Goal: Transaction & Acquisition: Book appointment/travel/reservation

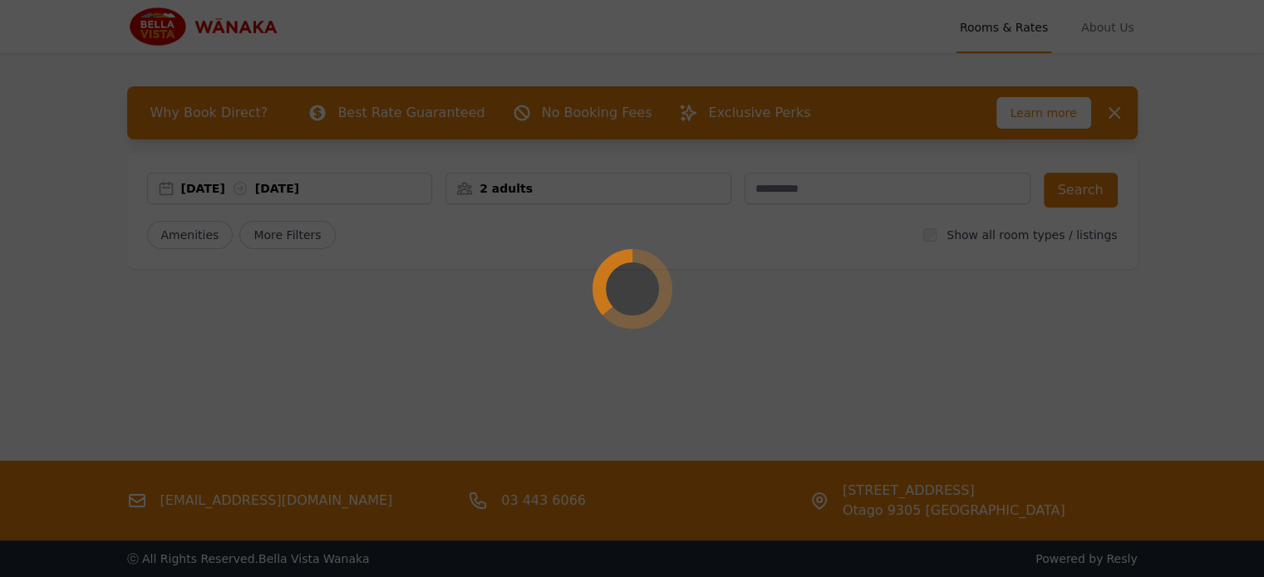
click at [213, 192] on div at bounding box center [632, 288] width 1264 height 577
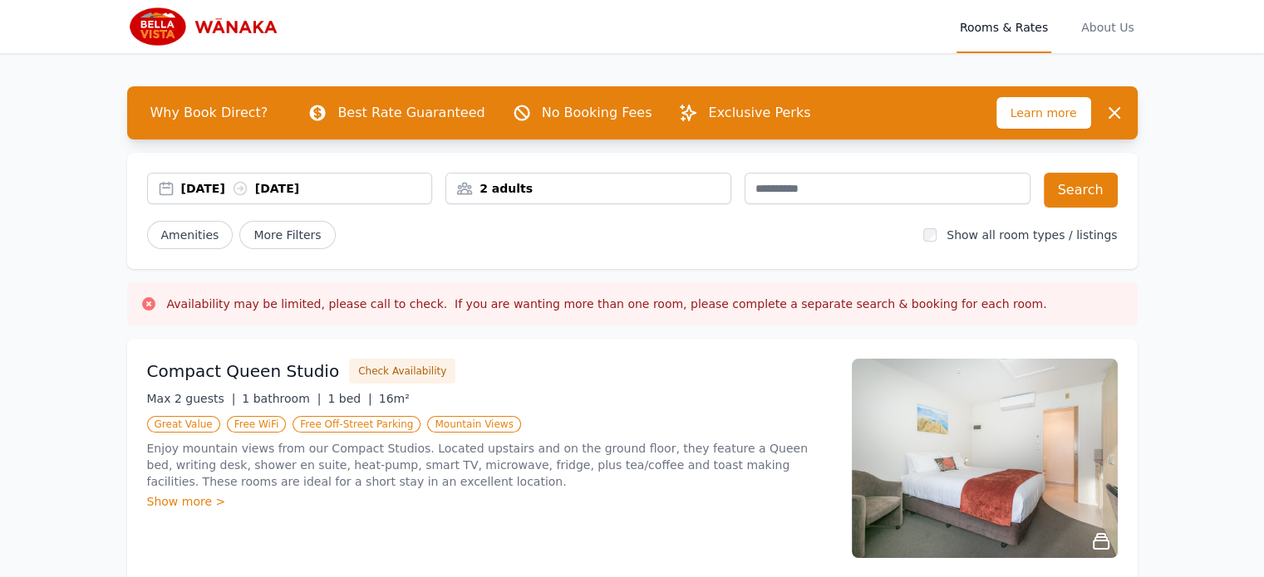
click at [213, 194] on div "[DATE] [DATE]" at bounding box center [306, 188] width 251 height 17
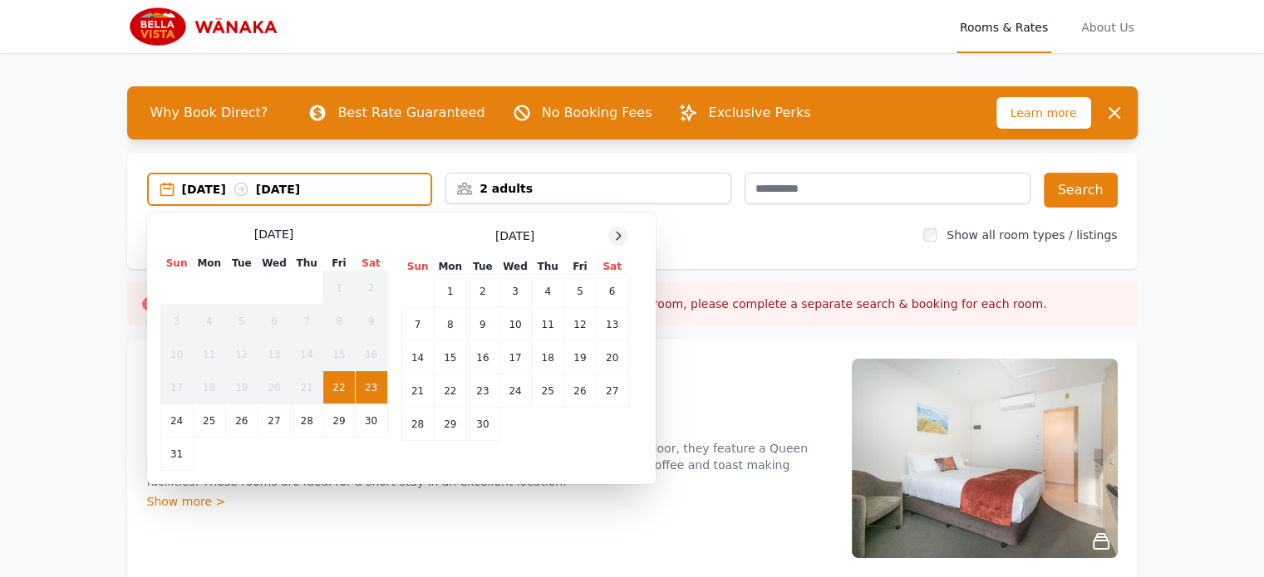
click at [616, 235] on icon at bounding box center [617, 235] width 13 height 13
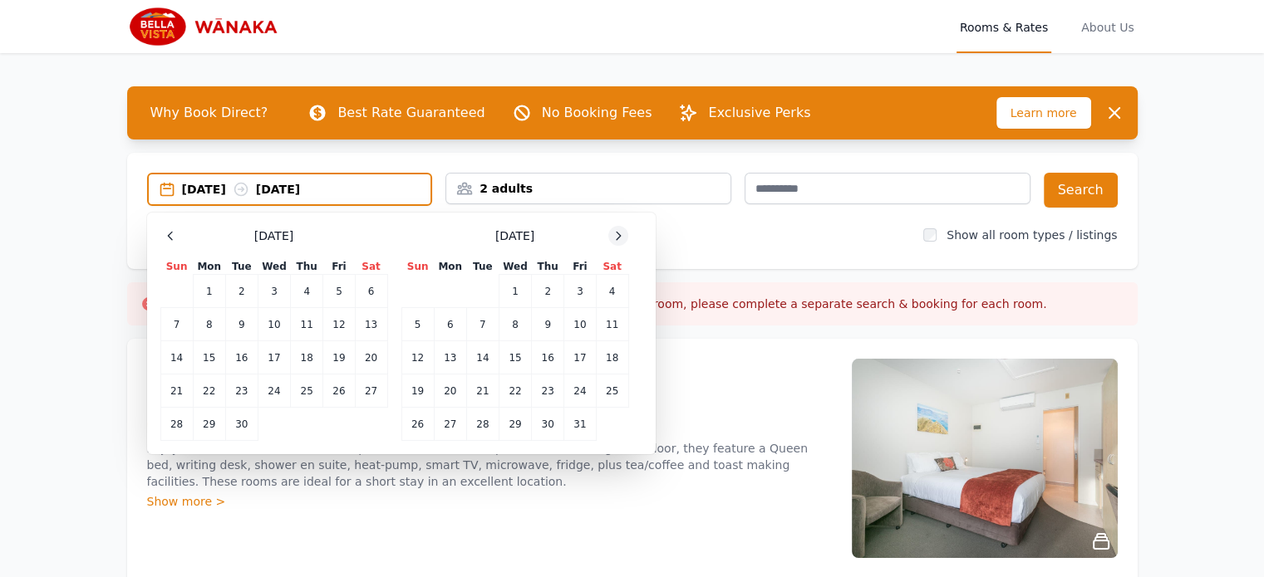
click at [616, 235] on icon at bounding box center [617, 235] width 13 height 13
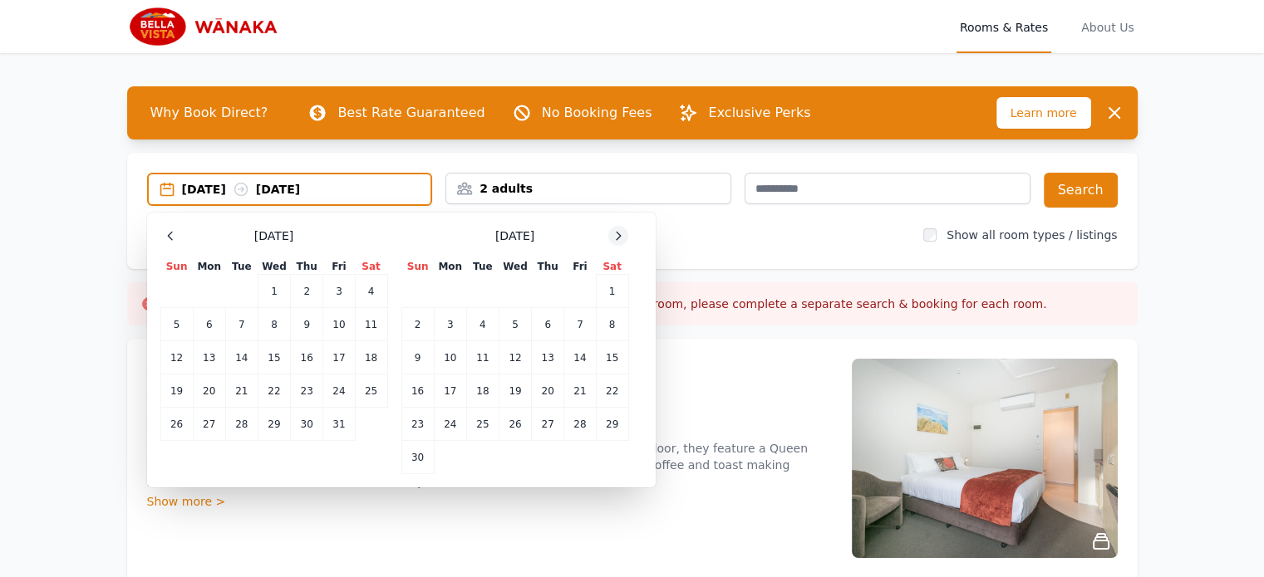
click at [616, 235] on icon at bounding box center [617, 235] width 13 height 13
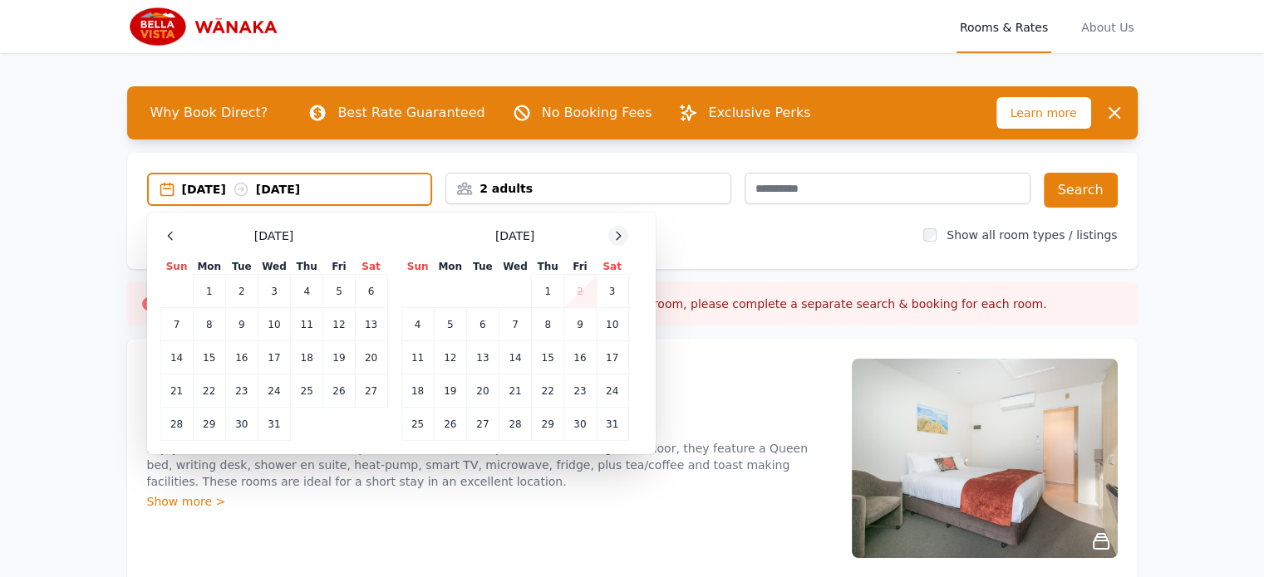
click at [616, 235] on icon at bounding box center [617, 235] width 13 height 13
click at [616, 233] on icon at bounding box center [617, 235] width 13 height 13
click at [415, 389] on td "22" at bounding box center [417, 391] width 32 height 33
click at [449, 386] on td "23" at bounding box center [450, 391] width 32 height 33
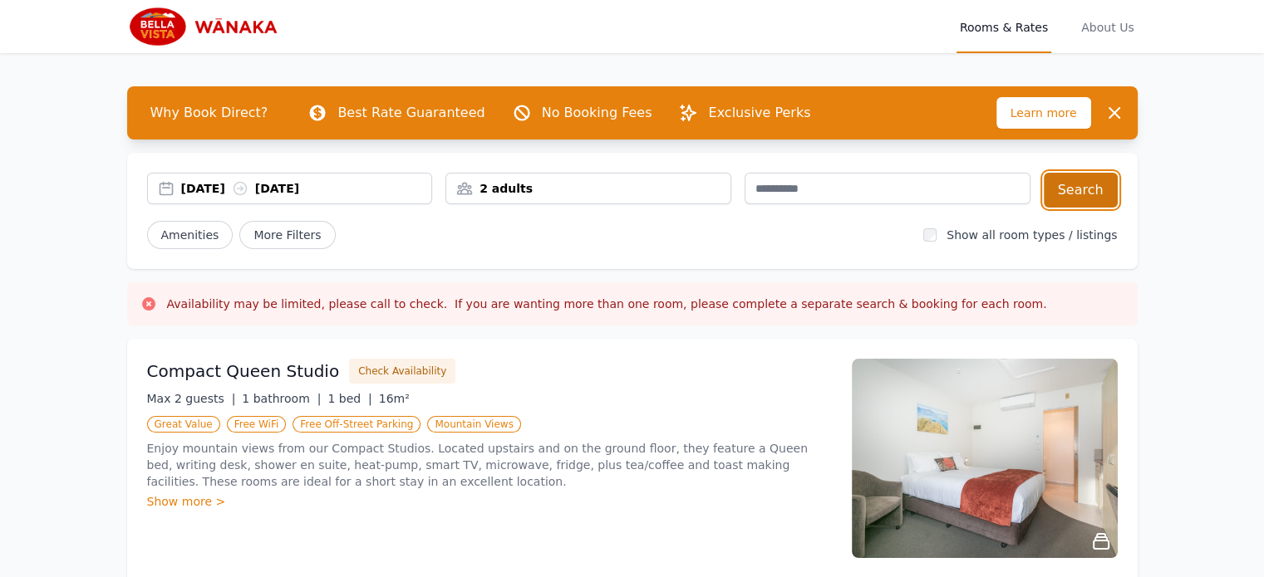
click at [1076, 185] on button "Search" at bounding box center [1081, 190] width 74 height 35
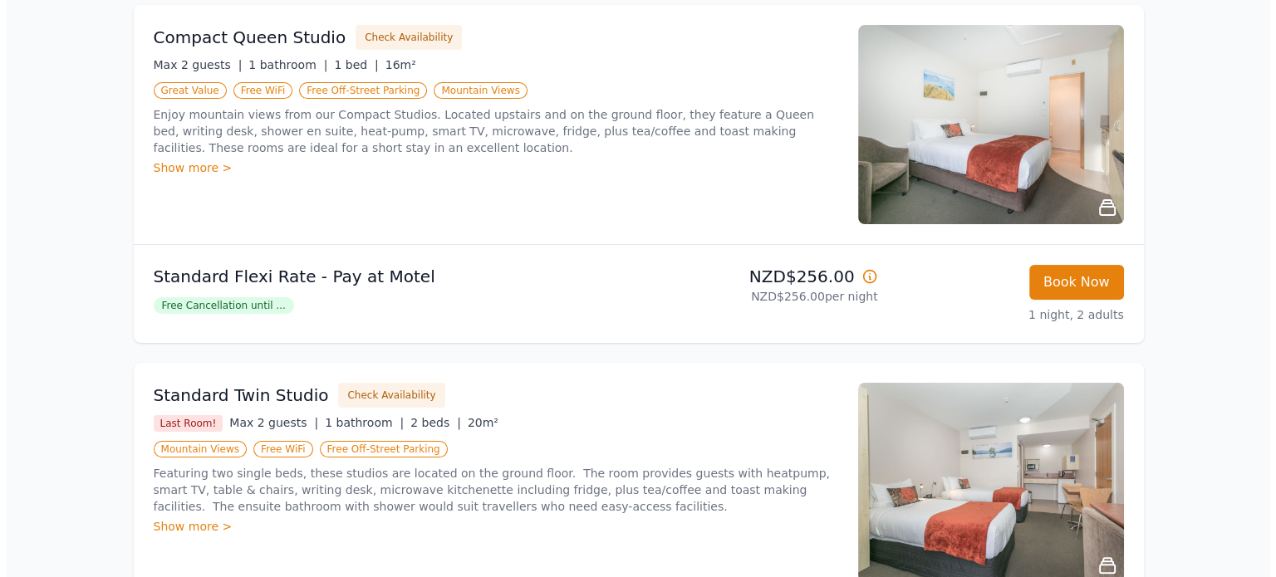
scroll to position [249, 0]
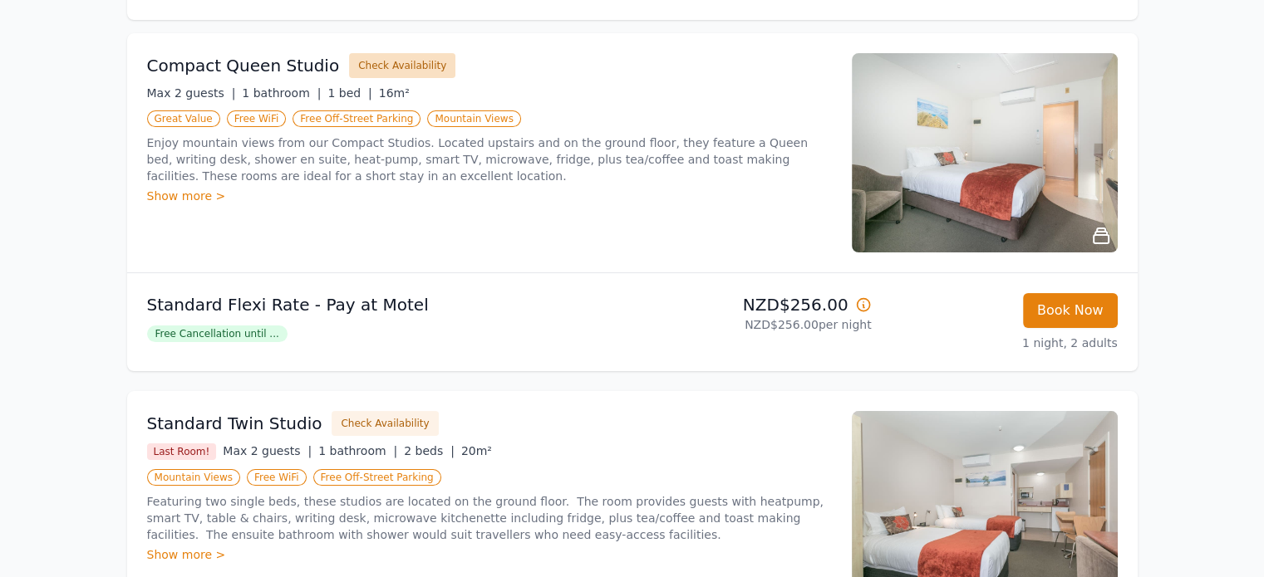
click at [426, 71] on button "Check Availability" at bounding box center [402, 65] width 106 height 25
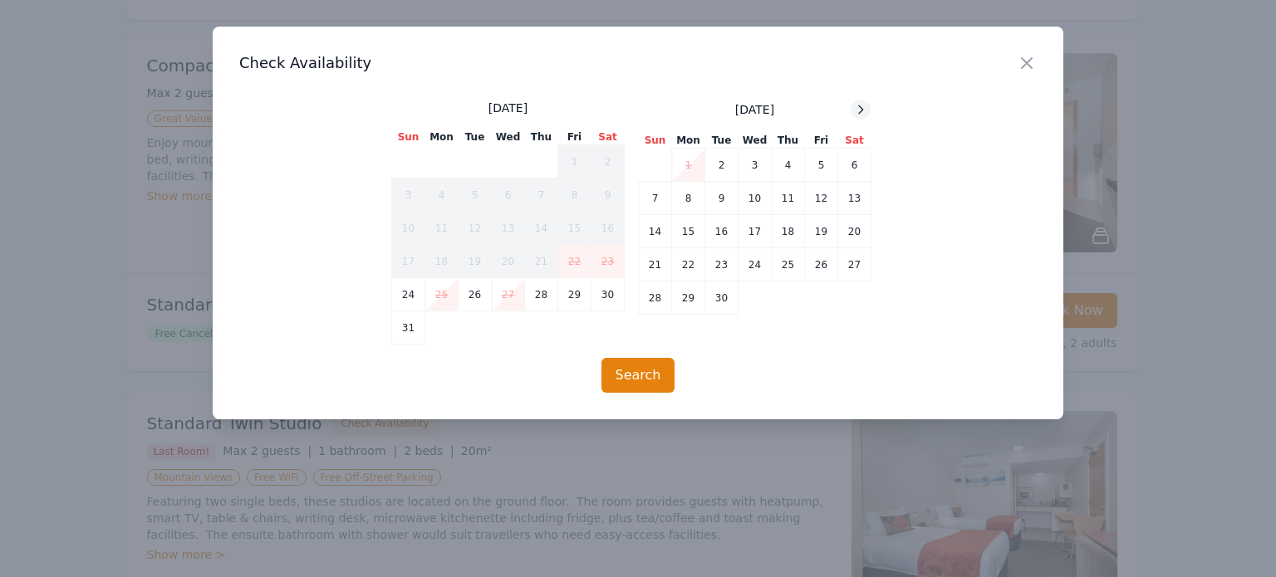
click at [861, 105] on icon at bounding box center [860, 109] width 13 height 13
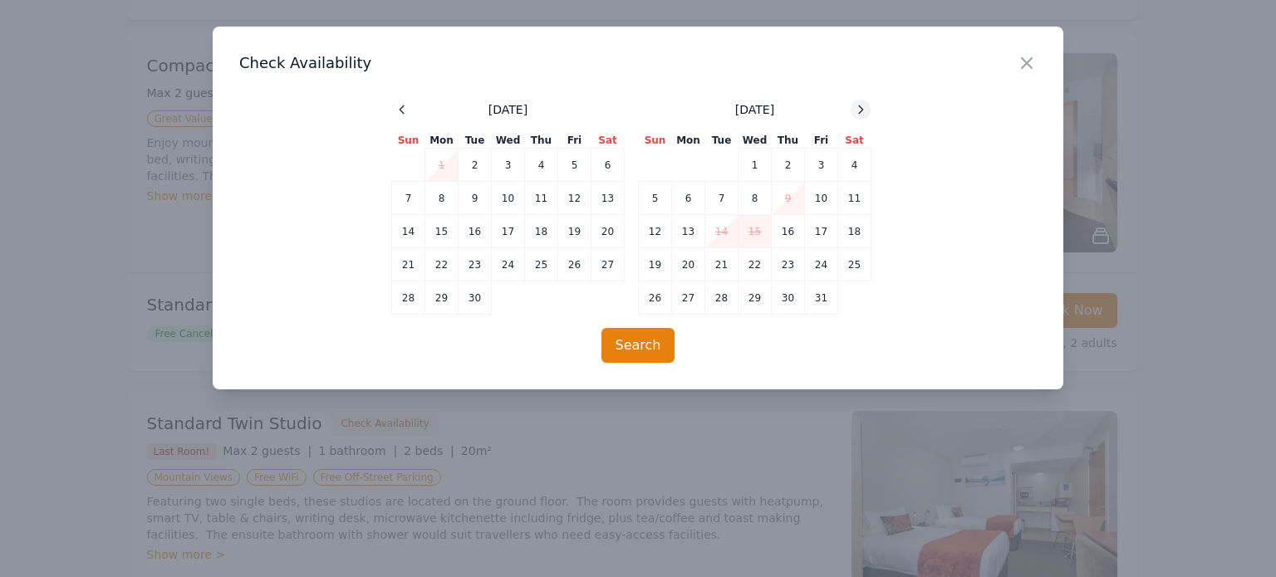
click at [861, 105] on icon at bounding box center [860, 109] width 13 height 13
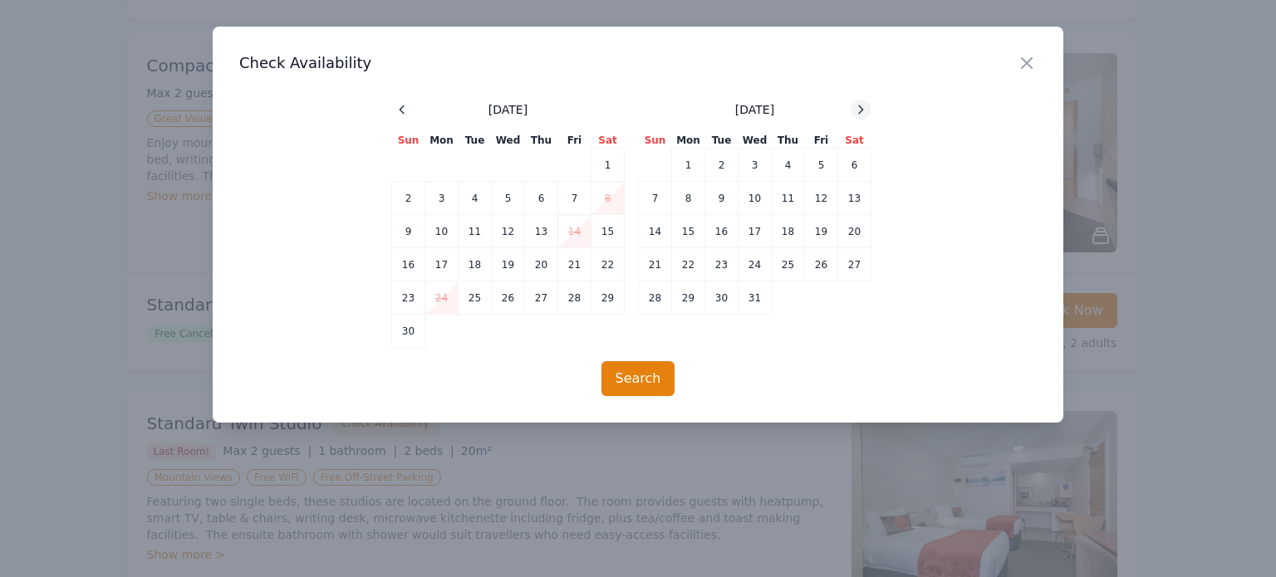
click at [861, 105] on icon at bounding box center [860, 109] width 13 height 13
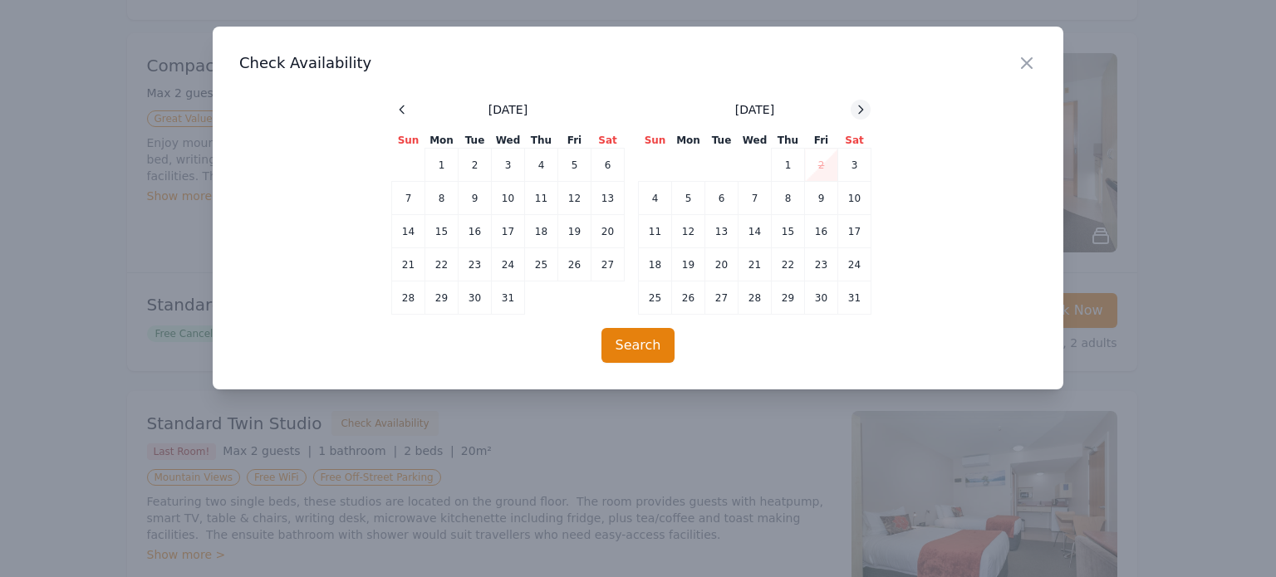
click at [861, 105] on icon at bounding box center [860, 109] width 13 height 13
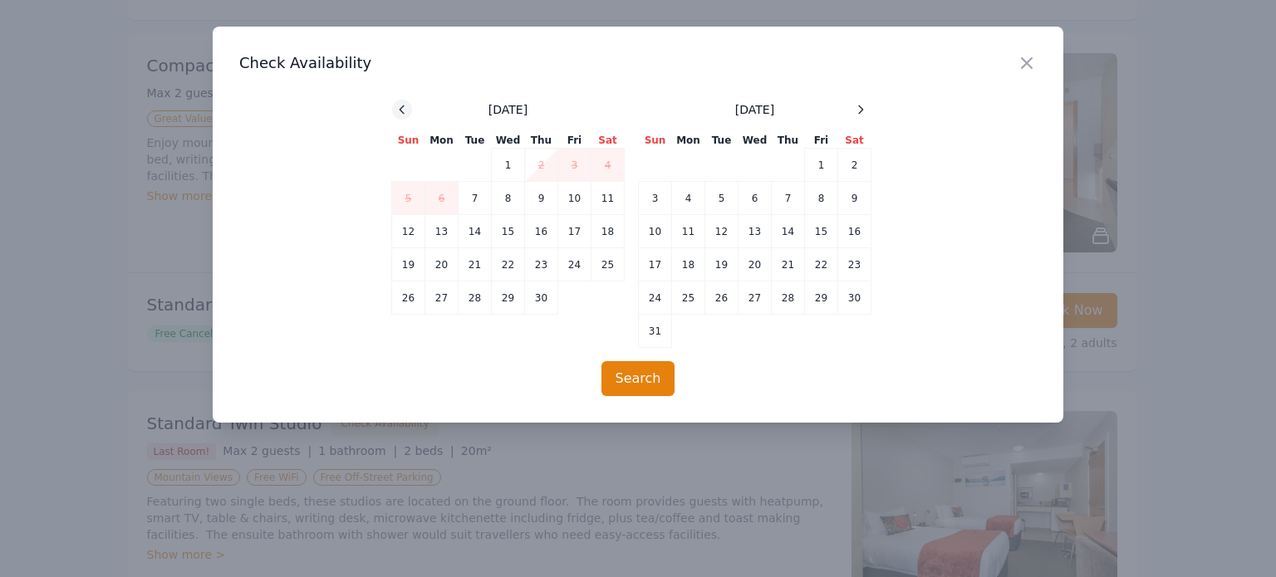
click at [405, 117] on div at bounding box center [402, 110] width 20 height 20
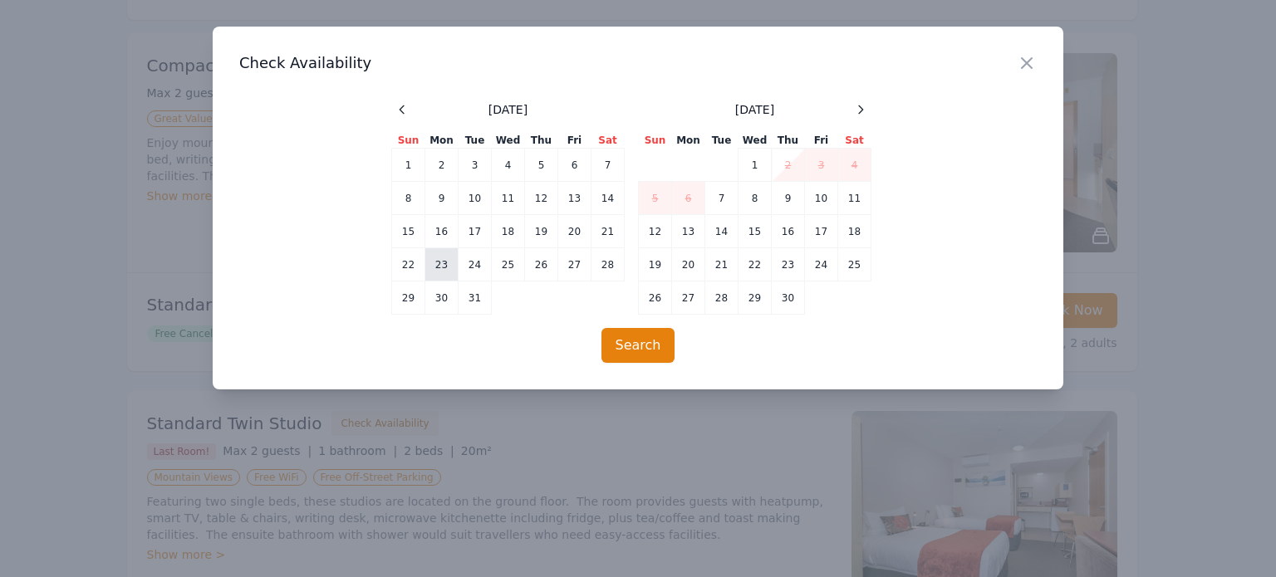
drag, startPoint x: 409, startPoint y: 272, endPoint x: 425, endPoint y: 272, distance: 15.8
click at [409, 272] on td "22" at bounding box center [408, 264] width 33 height 33
click at [449, 266] on td "23" at bounding box center [441, 264] width 33 height 33
click at [625, 335] on button "Search" at bounding box center [639, 345] width 74 height 35
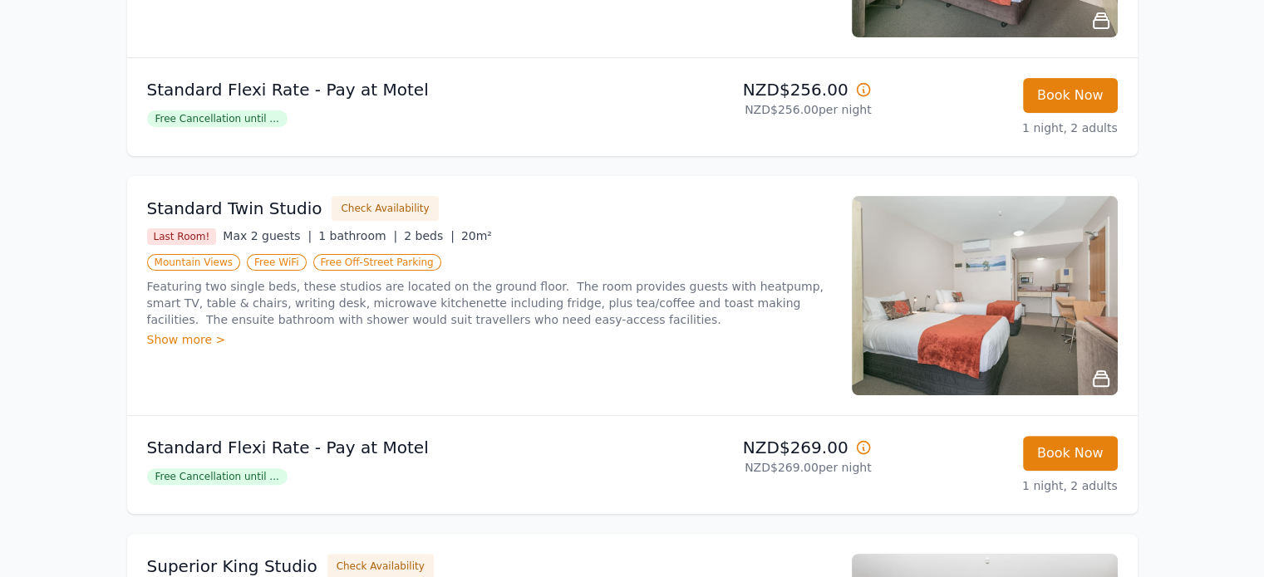
scroll to position [166, 0]
